Goal: Task Accomplishment & Management: Use online tool/utility

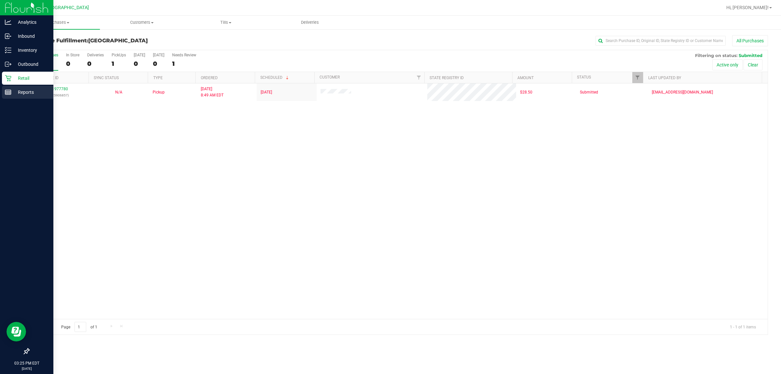
click at [8, 89] on icon at bounding box center [8, 92] width 7 height 7
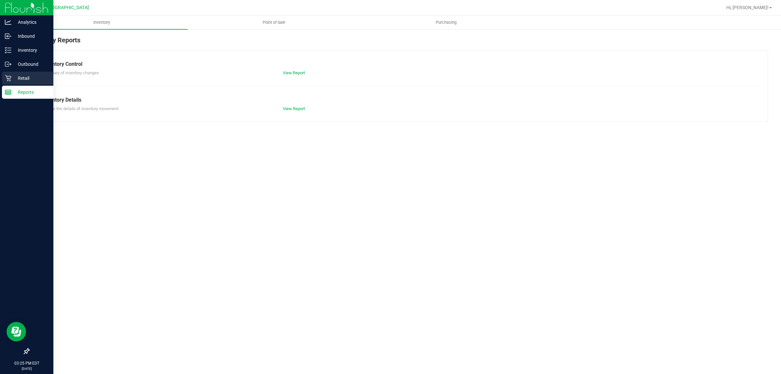
click at [11, 77] on p "Retail" at bounding box center [30, 78] width 39 height 8
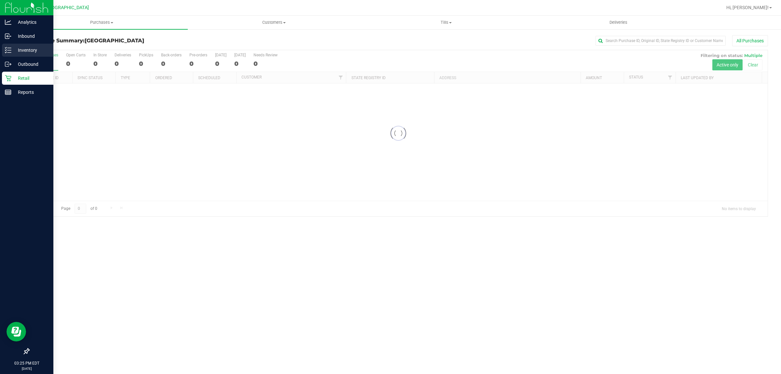
click at [18, 46] on p "Inventory" at bounding box center [30, 50] width 39 height 8
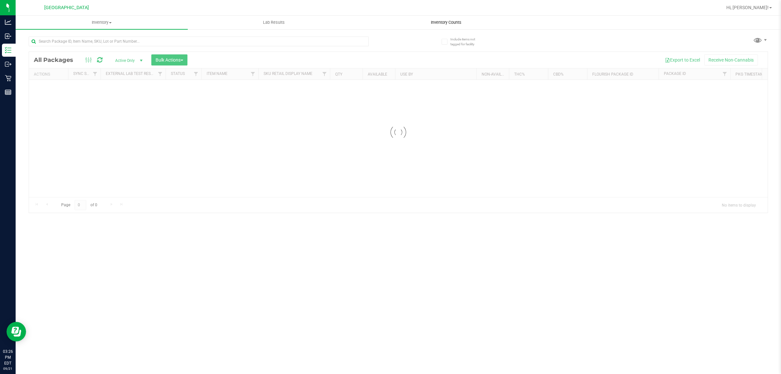
click at [452, 24] on span "Inventory Counts" at bounding box center [446, 23] width 48 height 6
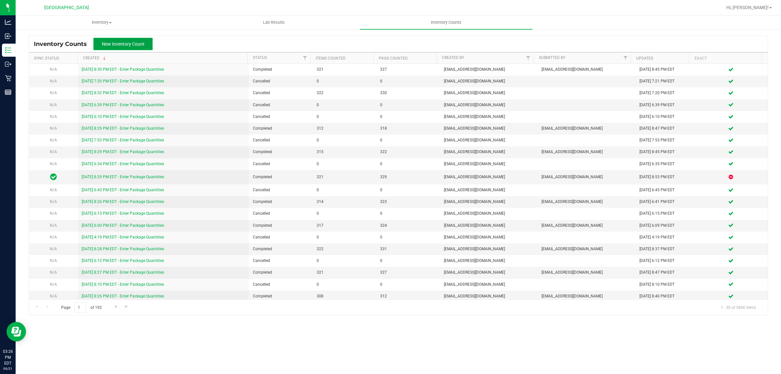
click at [120, 47] on span "New Inventory Count" at bounding box center [123, 43] width 43 height 5
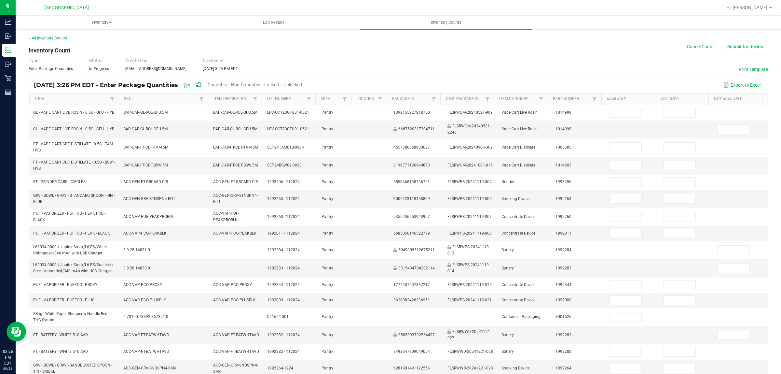
click at [227, 83] on span "Cannabis" at bounding box center [217, 84] width 19 height 5
click at [302, 80] on div "Unlocked" at bounding box center [293, 85] width 19 height 12
click at [302, 82] on span "Unlocked" at bounding box center [293, 84] width 19 height 5
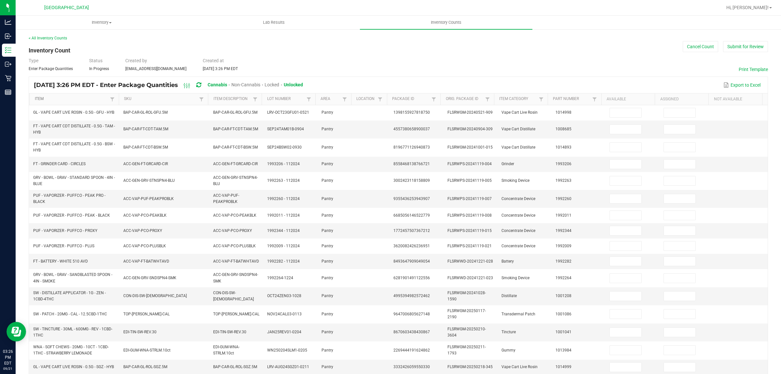
click at [43, 97] on link "Item" at bounding box center [72, 98] width 74 height 5
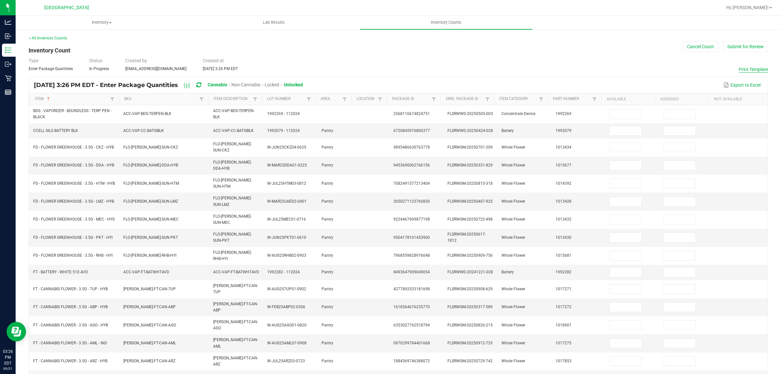
click at [740, 67] on button "Print Template" at bounding box center [753, 69] width 29 height 7
click at [695, 47] on button "Cancel Count" at bounding box center [700, 46] width 35 height 11
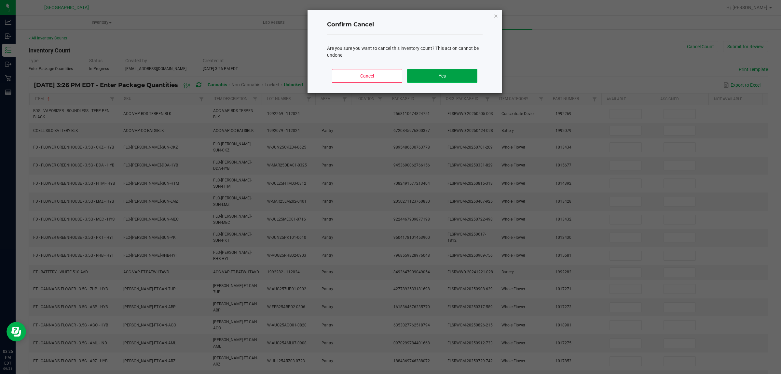
click at [435, 72] on button "Yes" at bounding box center [442, 76] width 70 height 14
